Goal: Task Accomplishment & Management: Manage account settings

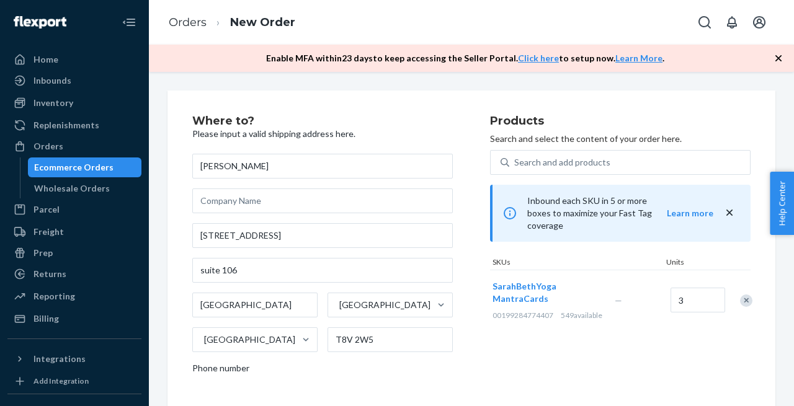
click at [50, 153] on div "Orders" at bounding box center [74, 146] width 131 height 17
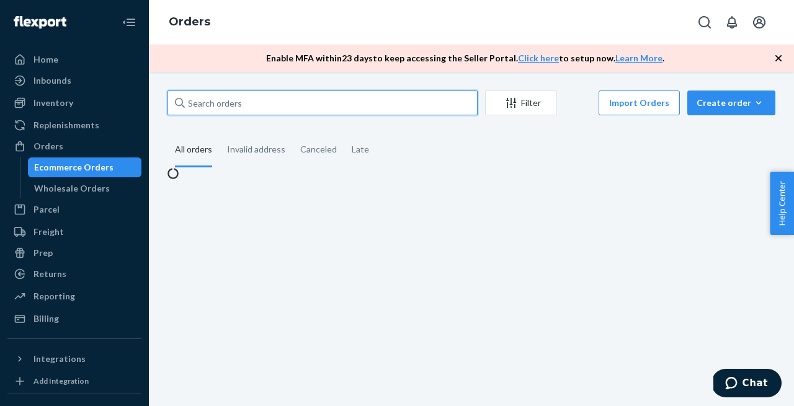
click at [271, 105] on input "text" at bounding box center [322, 103] width 310 height 25
paste input "[EMAIL_ADDRESS][DOMAIN_NAME]"
type input "[EMAIL_ADDRESS][DOMAIN_NAME]"
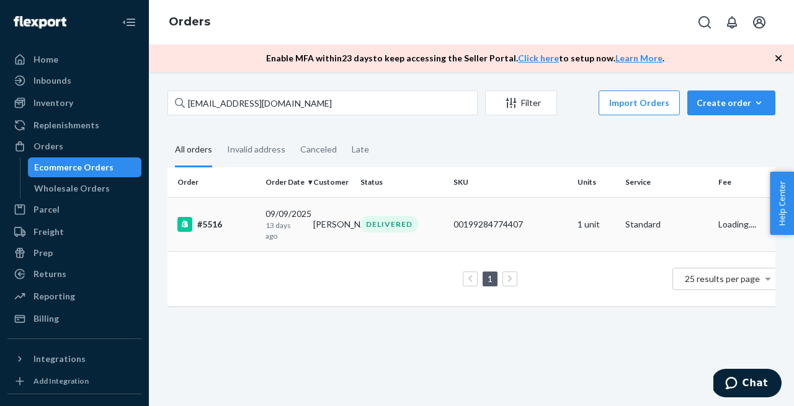
click at [205, 225] on div "#5516" at bounding box center [216, 224] width 78 height 15
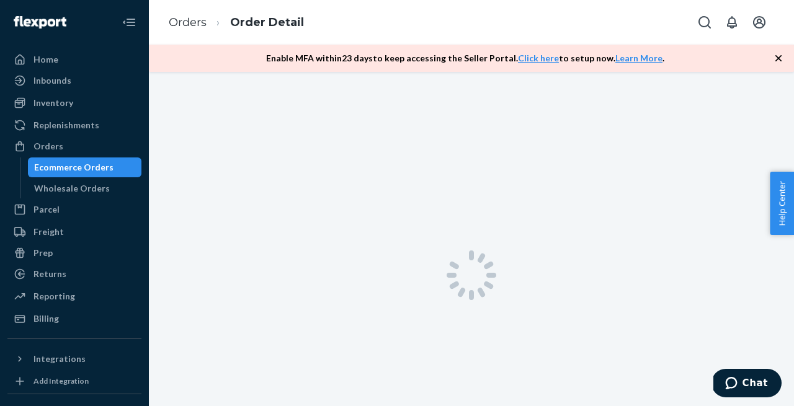
click at [779, 59] on icon "button" at bounding box center [778, 58] width 6 height 6
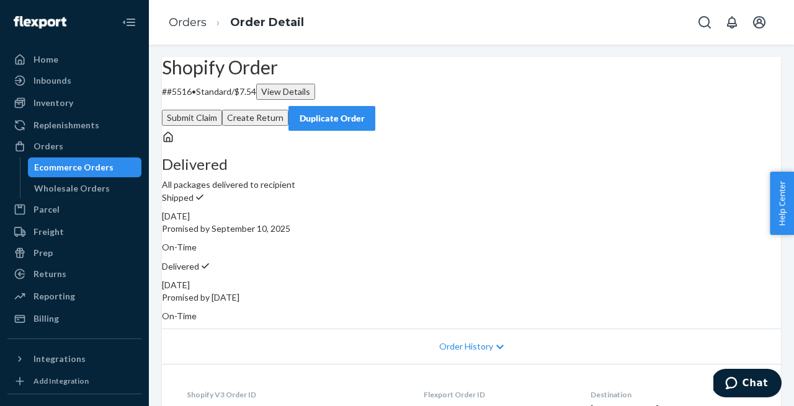
click at [222, 110] on button "Submit Claim" at bounding box center [192, 118] width 60 height 16
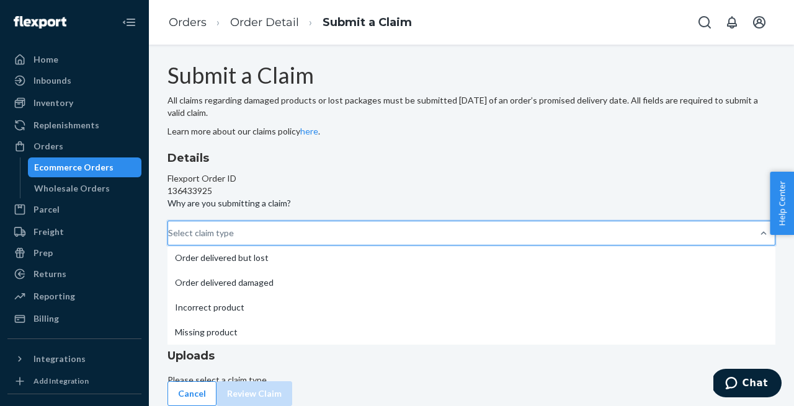
click at [234, 239] on div "Select claim type" at bounding box center [201, 233] width 66 height 12
click at [169, 239] on input "Why are you submitting a claim? option Order delivered but lost focused, 1 of 4…" at bounding box center [168, 233] width 1 height 12
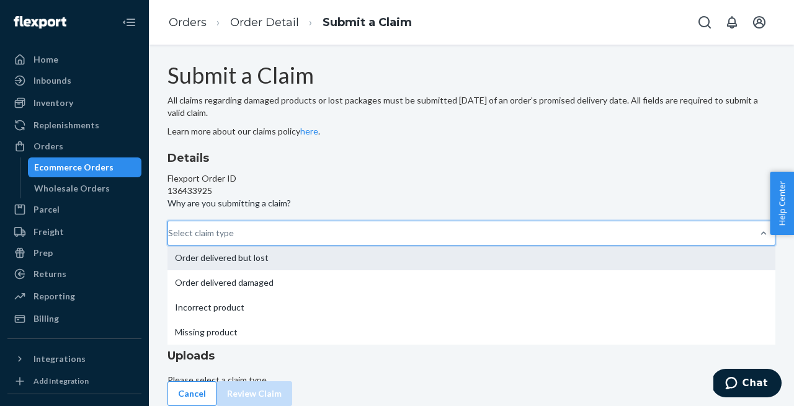
click at [332, 246] on div "Order delivered but lost" at bounding box center [471, 258] width 608 height 25
click at [169, 227] on input "Why are you submitting a claim? option Order delivered but lost focused, 1 of 4…" at bounding box center [168, 233] width 1 height 12
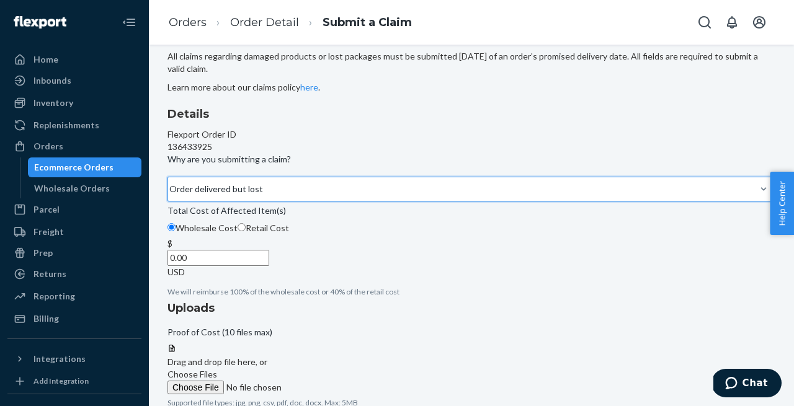
scroll to position [126, 0]
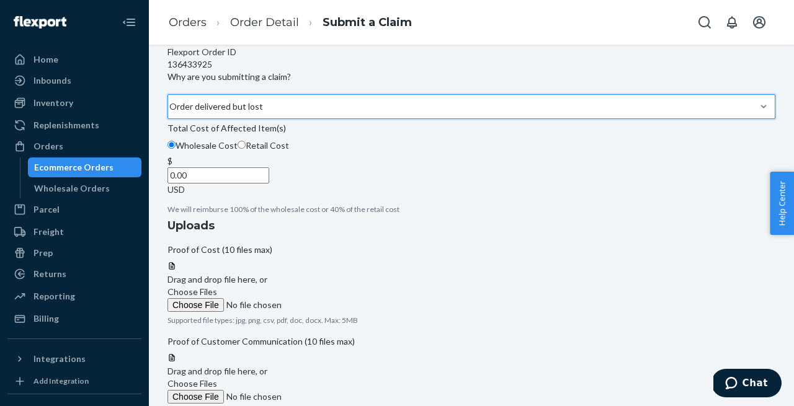
click at [269, 184] on input "0.00" at bounding box center [218, 175] width 102 height 16
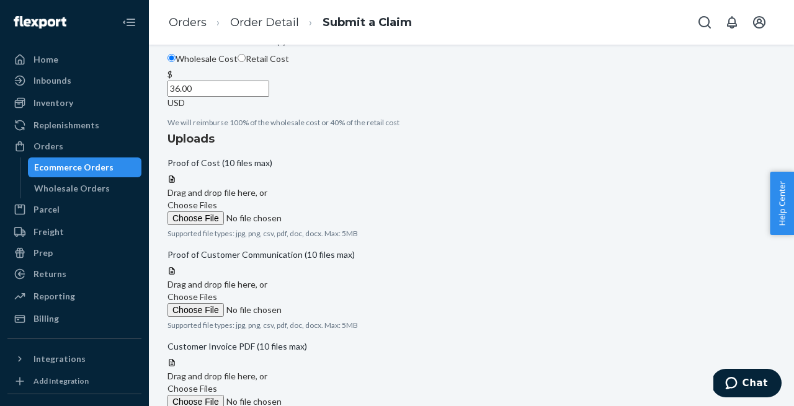
scroll to position [130, 0]
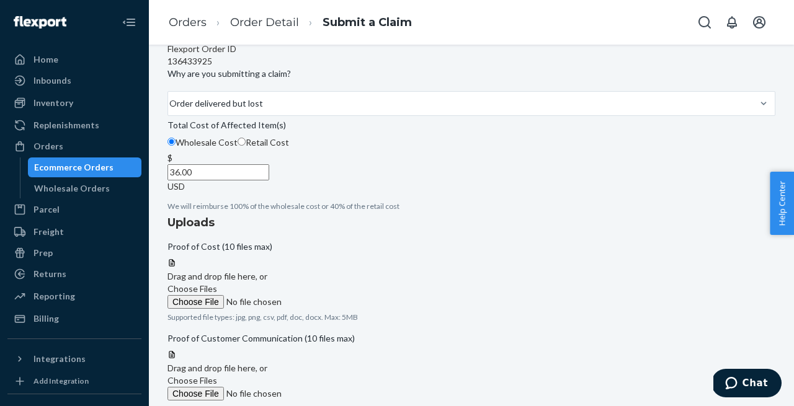
type input "36.00"
click at [217, 375] on span "Choose Files" at bounding box center [192, 380] width 50 height 11
click at [336, 387] on input "Choose Files" at bounding box center [251, 394] width 169 height 14
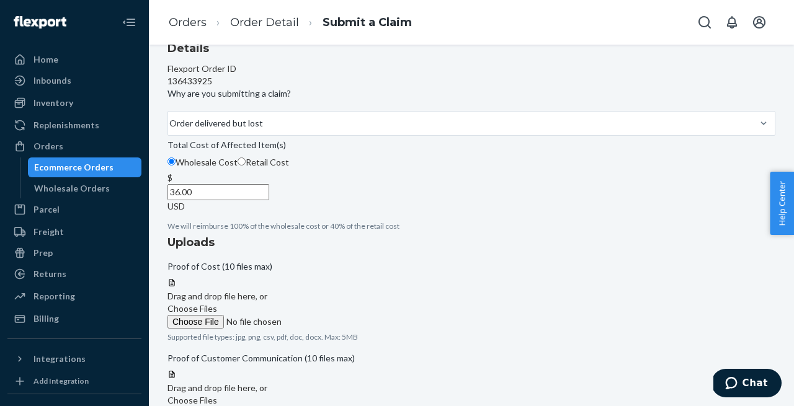
scroll to position [102, 0]
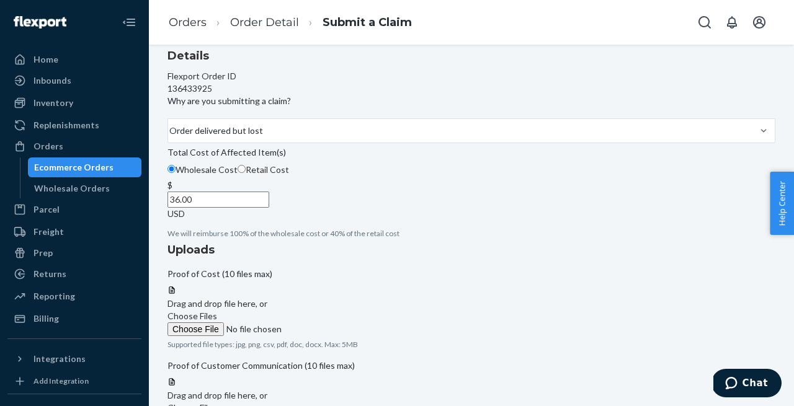
click at [217, 311] on span "Choose Files" at bounding box center [192, 316] width 50 height 11
click at [336, 322] on input "Choose Files" at bounding box center [251, 329] width 169 height 14
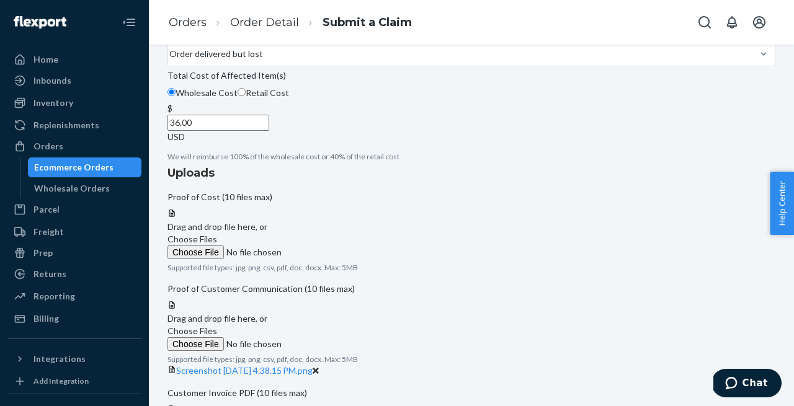
scroll to position [151, 0]
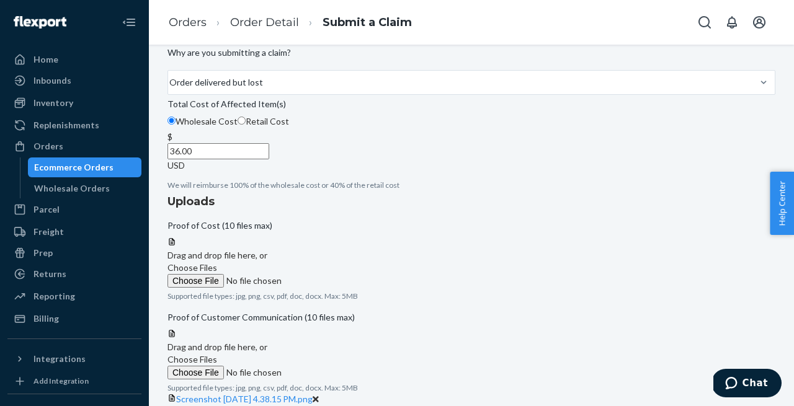
click at [217, 262] on span "Choose Files" at bounding box center [192, 267] width 50 height 11
click at [336, 274] on input "Choose Files" at bounding box center [251, 281] width 169 height 14
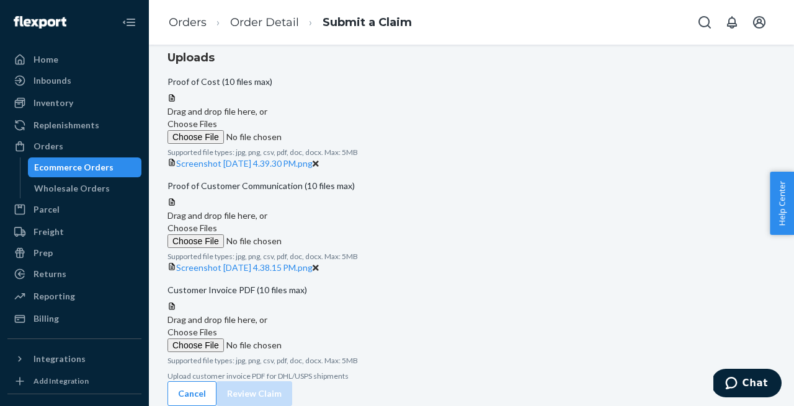
scroll to position [456, 0]
click at [217, 327] on span "Choose Files" at bounding box center [192, 332] width 50 height 11
click at [336, 339] on input "Choose Files" at bounding box center [251, 346] width 169 height 14
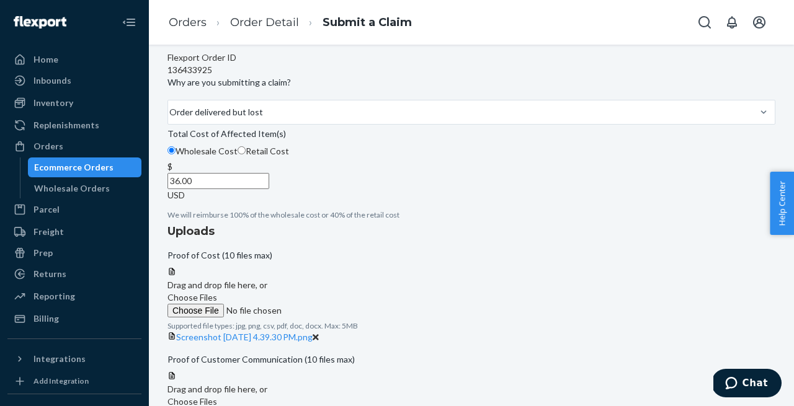
scroll to position [158, 0]
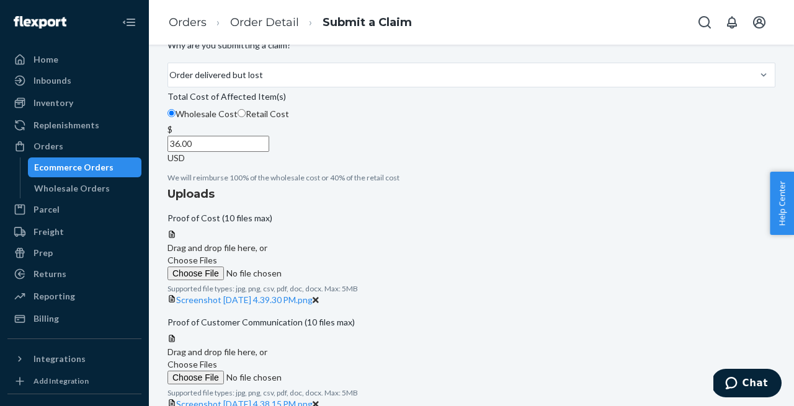
click at [246, 117] on input "Retail Cost" at bounding box center [241, 113] width 8 height 8
radio input "true"
radio input "false"
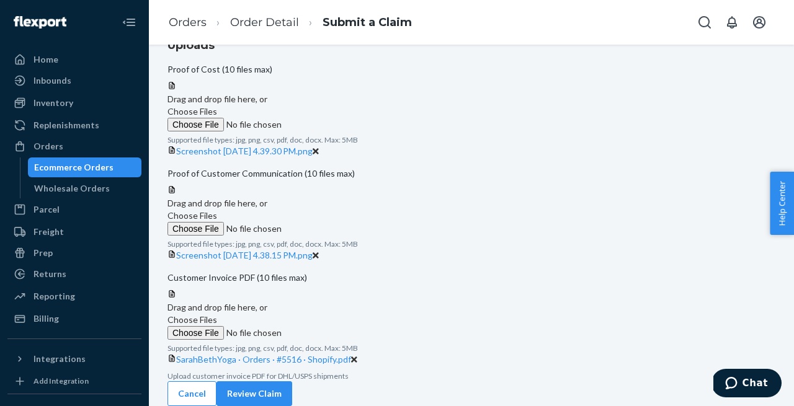
scroll to position [504, 0]
click at [292, 387] on button "Review Claim" at bounding box center [254, 393] width 76 height 25
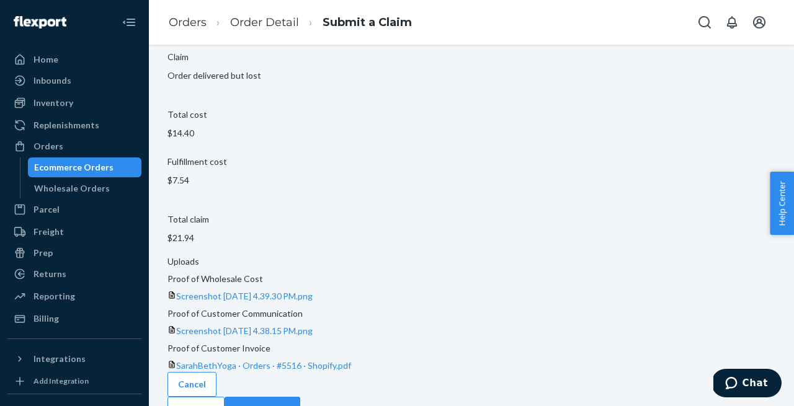
scroll to position [162, 0]
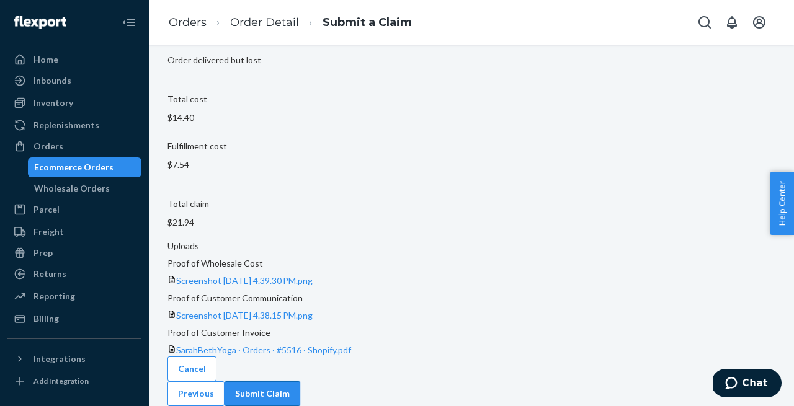
click at [300, 381] on button "Submit Claim" at bounding box center [262, 393] width 76 height 25
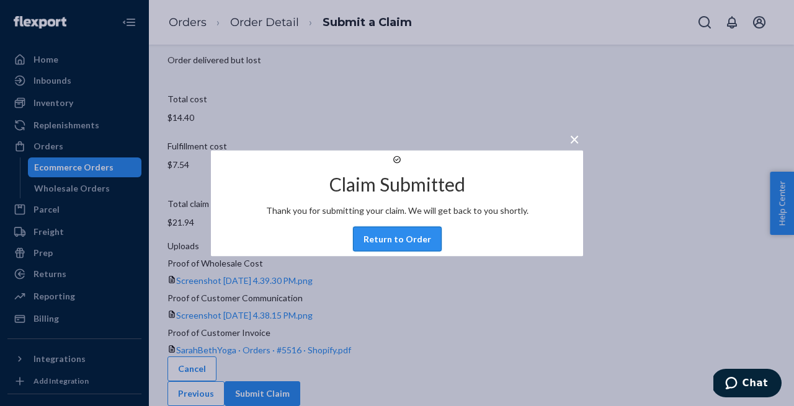
click at [394, 251] on button "Return to Order" at bounding box center [397, 238] width 89 height 25
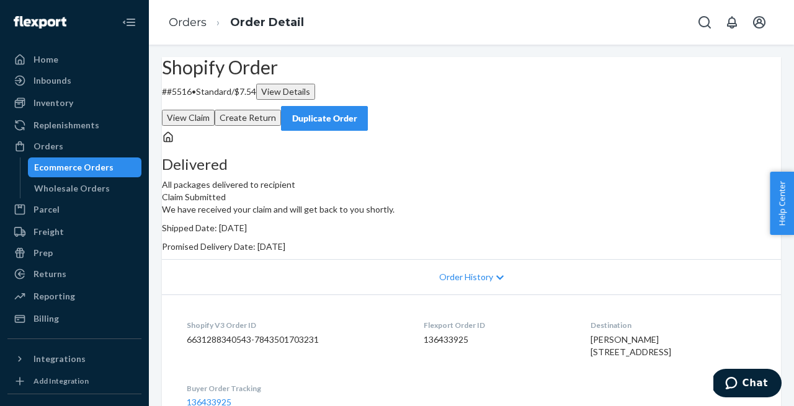
click at [357, 112] on div "Duplicate Order" at bounding box center [324, 118] width 66 height 12
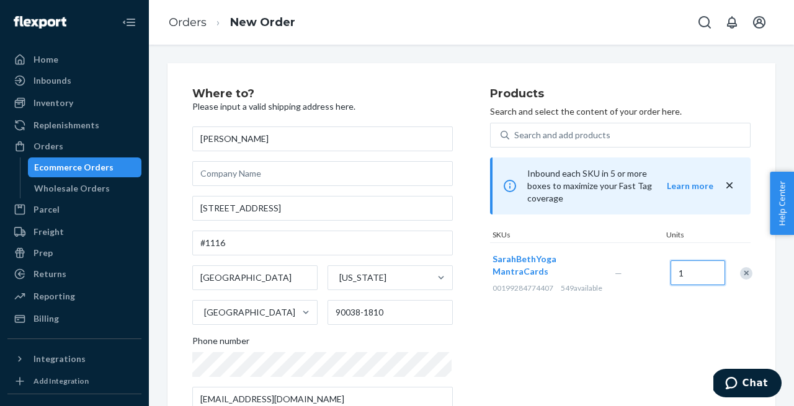
click at [691, 272] on input "1" at bounding box center [697, 272] width 55 height 25
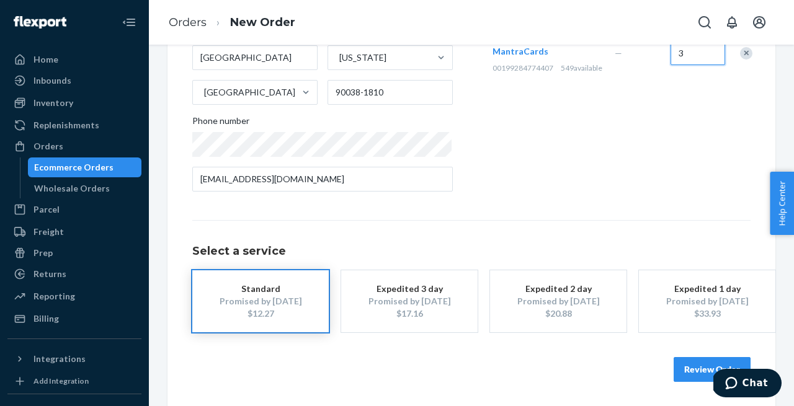
type input "3"
click at [689, 368] on button "Review Order" at bounding box center [711, 369] width 77 height 25
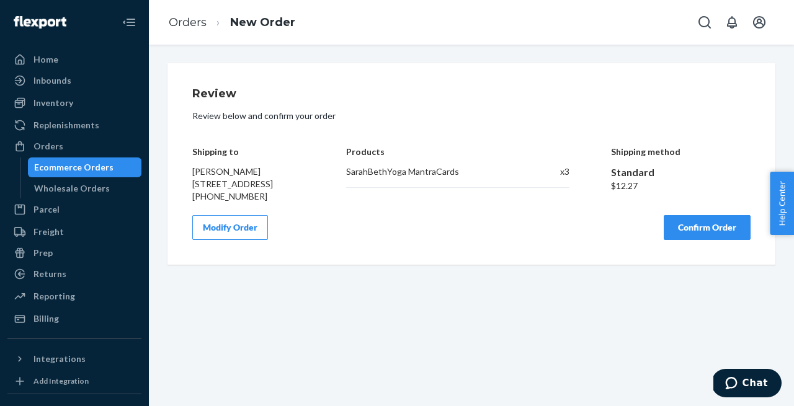
scroll to position [0, 0]
click at [702, 240] on button "Confirm Order" at bounding box center [706, 227] width 87 height 25
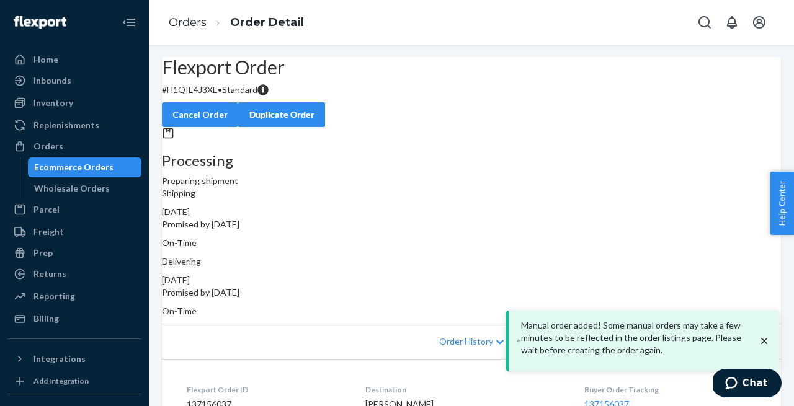
click at [51, 156] on div "Orders Ecommerce Orders Wholesale Orders" at bounding box center [74, 167] width 134 height 62
click at [56, 146] on div "Orders" at bounding box center [48, 146] width 30 height 12
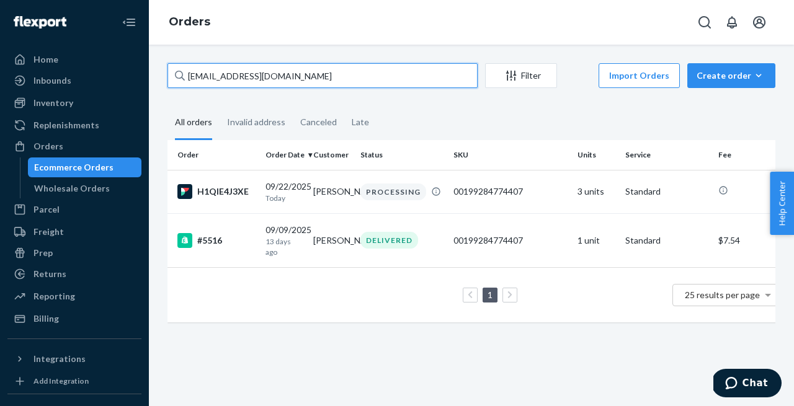
drag, startPoint x: 291, startPoint y: 68, endPoint x: 287, endPoint y: 75, distance: 8.1
click at [286, 75] on input "[EMAIL_ADDRESS][DOMAIN_NAME]" at bounding box center [322, 75] width 310 height 25
paste input "[EMAIL_ADDRESS]"
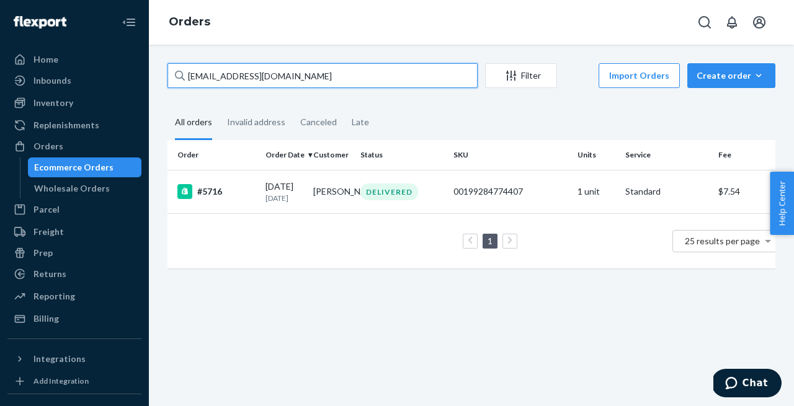
type input "[EMAIL_ADDRESS][DOMAIN_NAME]"
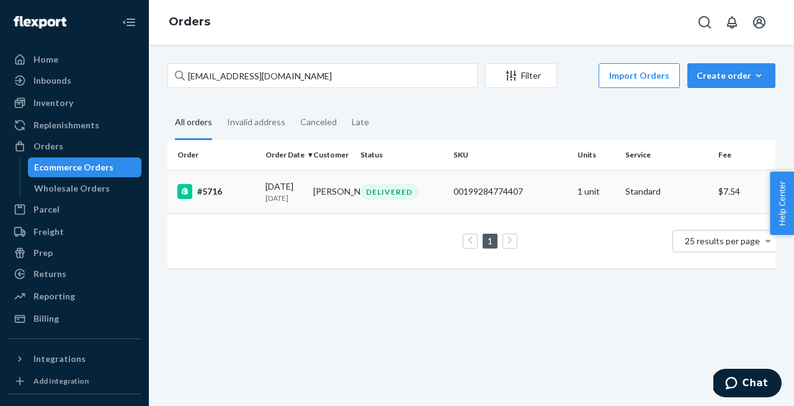
click at [211, 190] on div "#5716" at bounding box center [216, 191] width 78 height 15
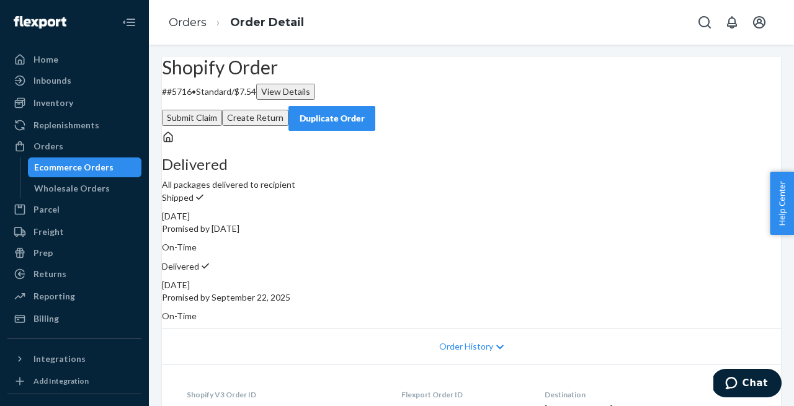
click at [365, 112] on div "Duplicate Order" at bounding box center [332, 118] width 66 height 12
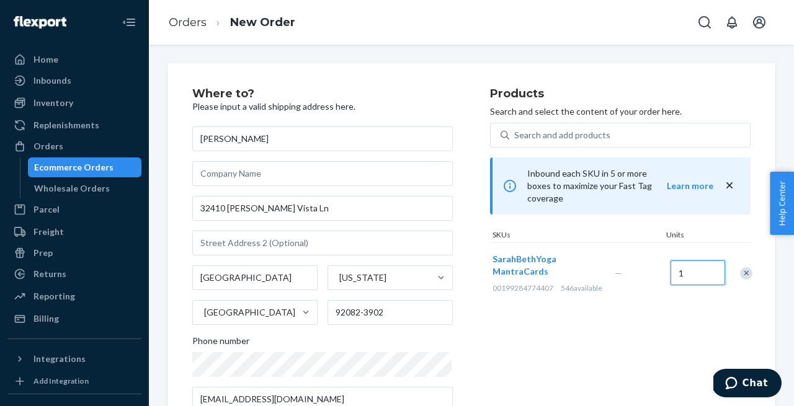
click at [685, 267] on input "1" at bounding box center [697, 272] width 55 height 25
type input "2"
click at [616, 332] on div "Products Search and select the content of your order here. Search and add produ…" at bounding box center [620, 255] width 260 height 334
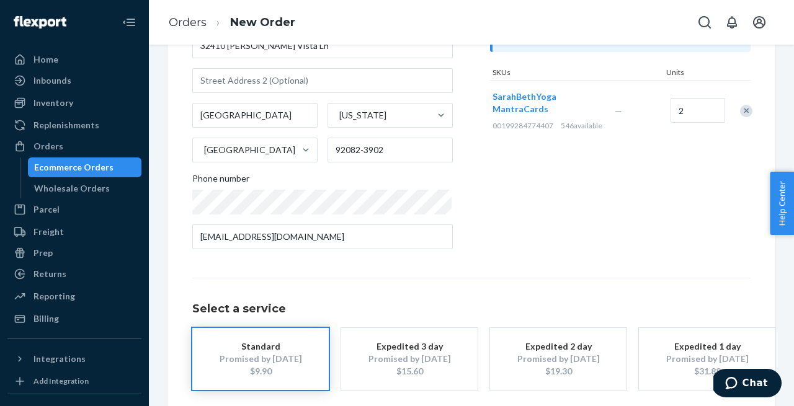
scroll to position [220, 0]
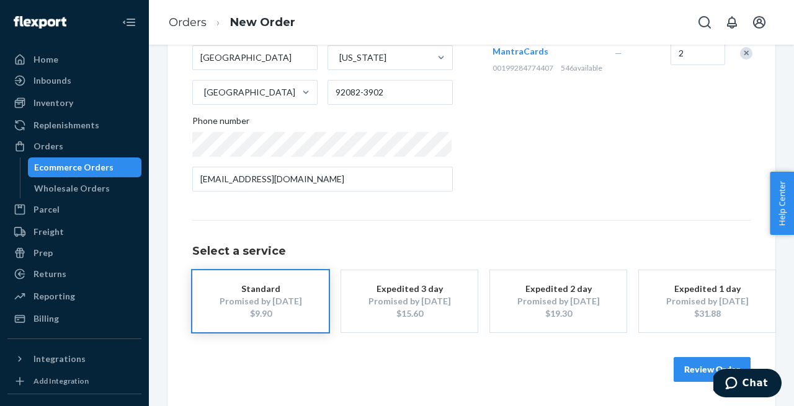
click at [688, 366] on button "Review Order" at bounding box center [711, 369] width 77 height 25
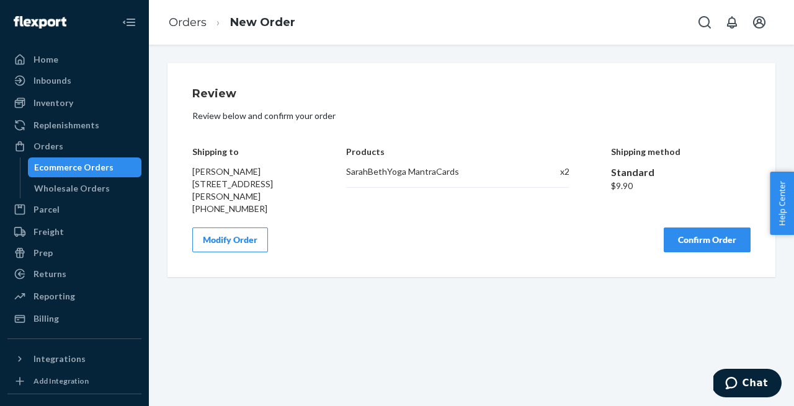
click at [704, 252] on button "Confirm Order" at bounding box center [706, 240] width 87 height 25
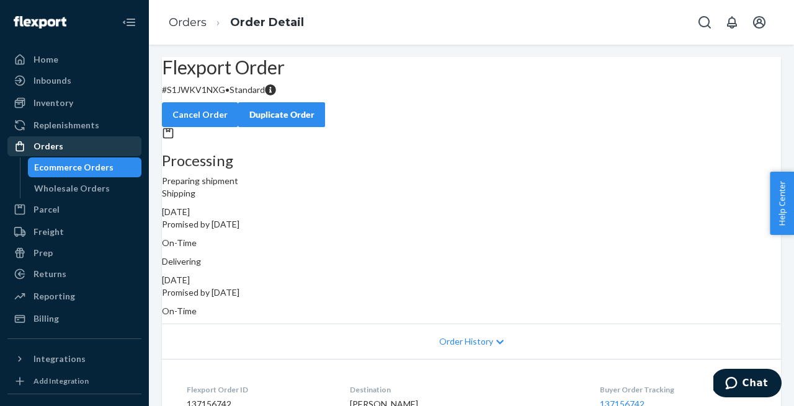
click at [50, 147] on div "Orders" at bounding box center [48, 146] width 30 height 12
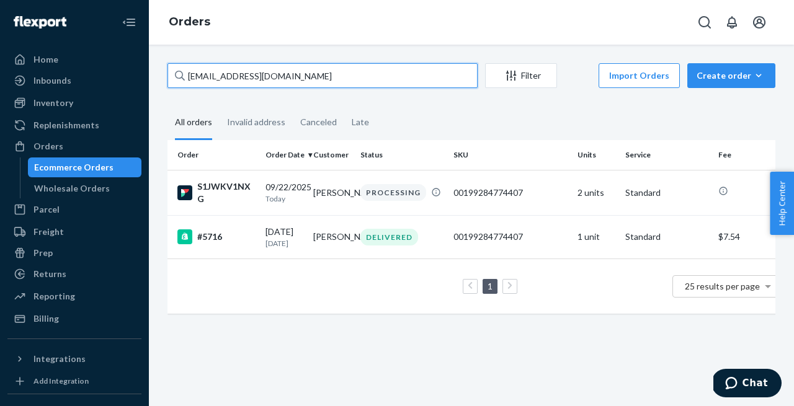
drag, startPoint x: 291, startPoint y: 77, endPoint x: 165, endPoint y: 71, distance: 126.7
click at [165, 71] on div "[EMAIL_ADDRESS][DOMAIN_NAME] Filter Import Orders Create order Ecommerce order …" at bounding box center [471, 194] width 626 height 263
paste input "njokhia@y"
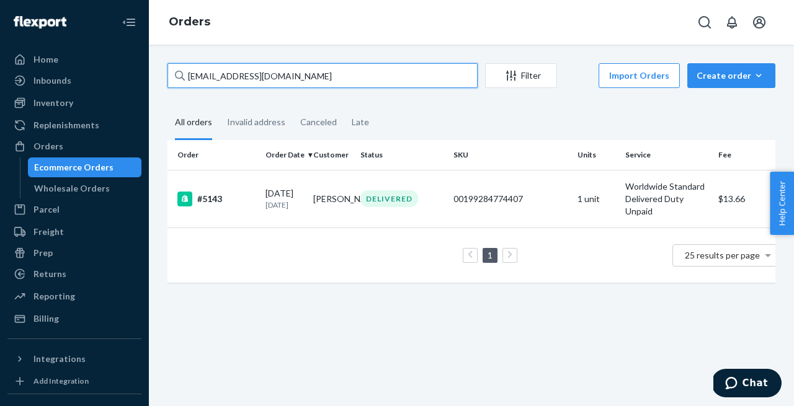
type input "[EMAIL_ADDRESS][DOMAIN_NAME]"
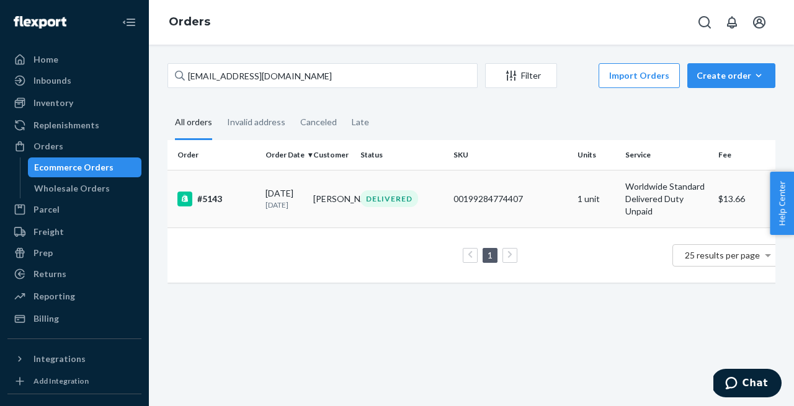
click at [218, 203] on div "#5143" at bounding box center [216, 199] width 78 height 15
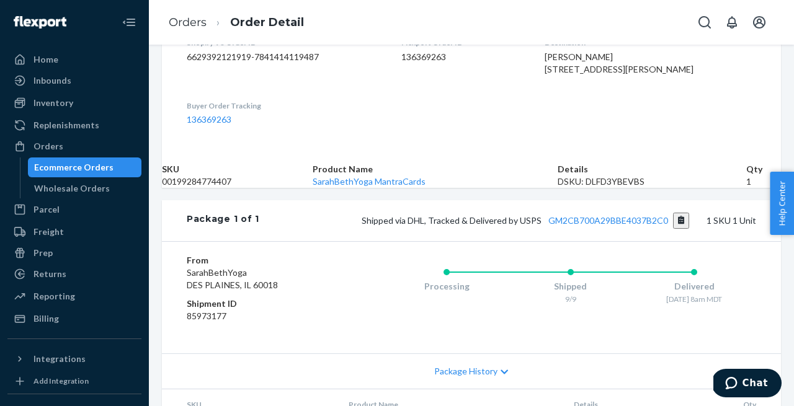
scroll to position [407, 0]
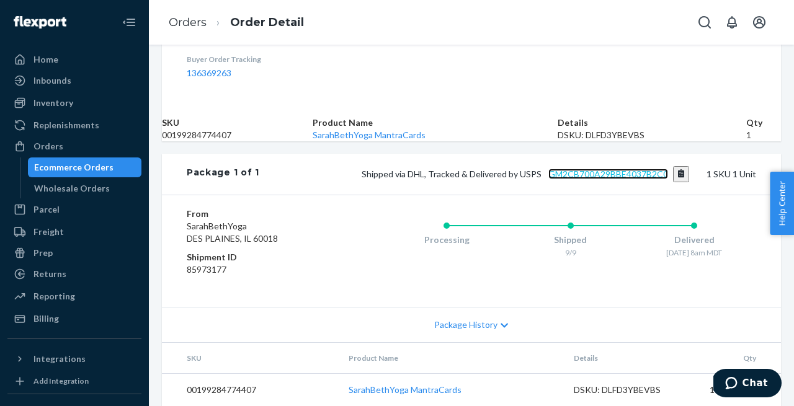
click at [589, 179] on link "GM2CB700A29BBE4037B2C0" at bounding box center [608, 174] width 120 height 11
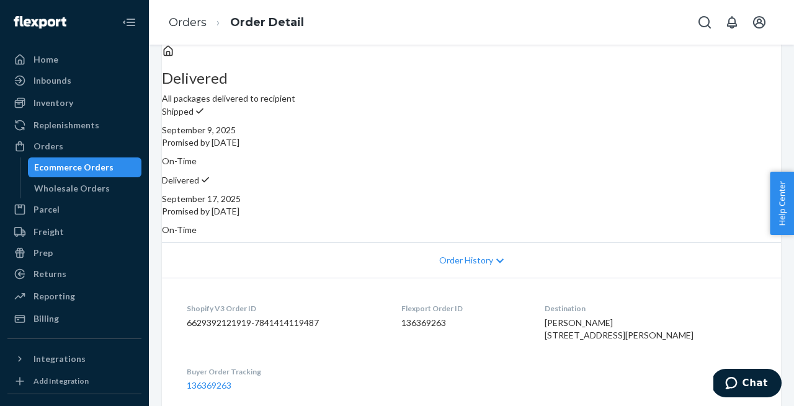
scroll to position [0, 0]
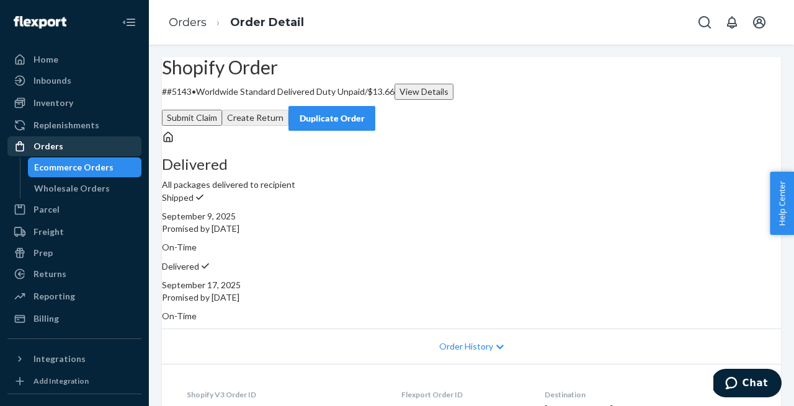
click at [45, 137] on link "Orders" at bounding box center [74, 146] width 134 height 20
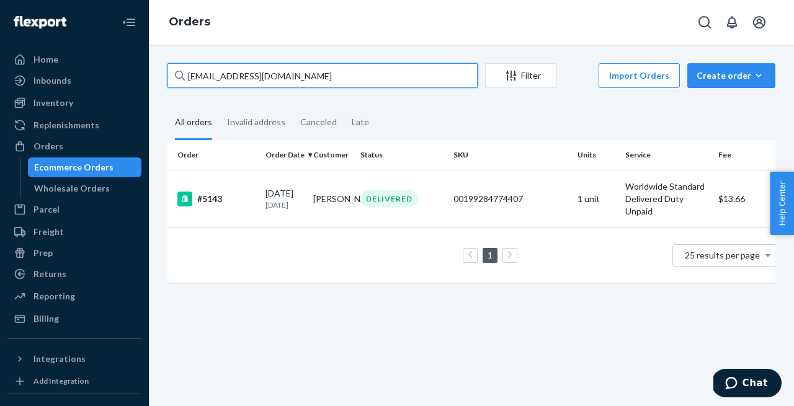
drag, startPoint x: 275, startPoint y: 84, endPoint x: 146, endPoint y: 60, distance: 131.8
click at [146, 60] on div "Home Inbounds Shipping Plans Problems Inventory Products Replenishments Orders …" at bounding box center [397, 203] width 794 height 406
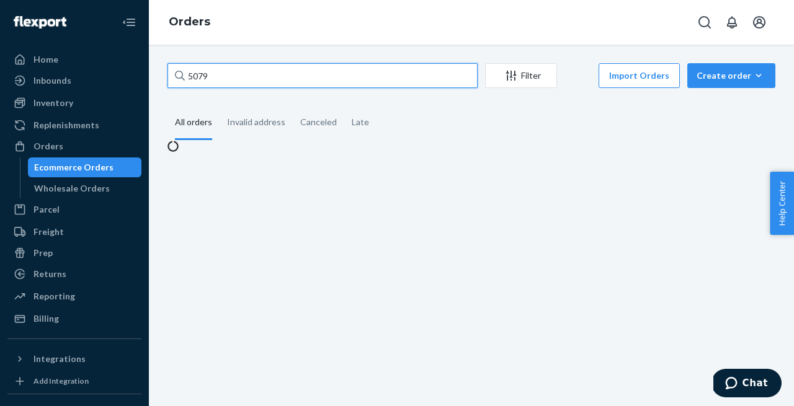
type input "5079"
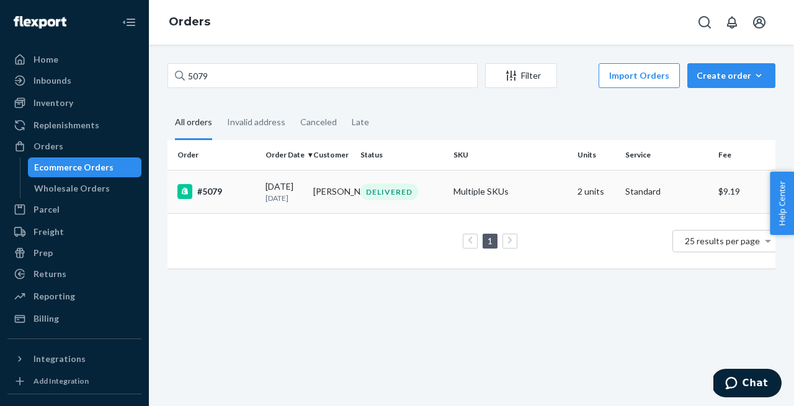
click at [212, 199] on div "#5079" at bounding box center [216, 191] width 78 height 15
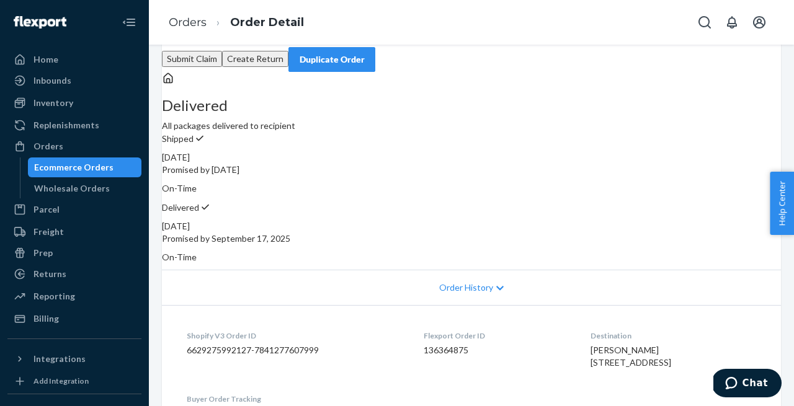
scroll to position [60, 0]
